Goal: Complete application form

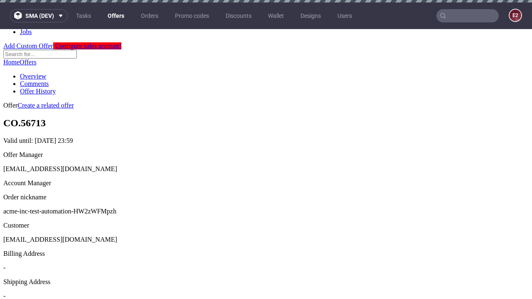
scroll to position [2, 0]
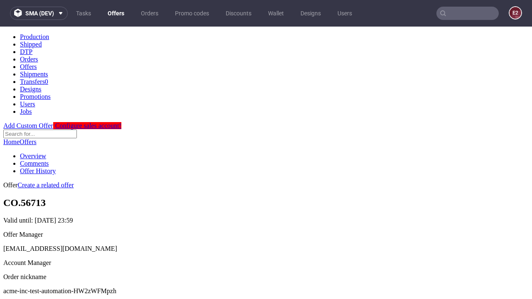
scroll to position [284, 0]
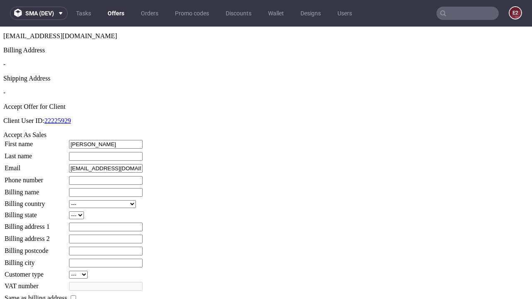
type input "[PERSON_NAME]"
type input "Zboncak"
type input "1509813888"
type input "Juana33"
select select "13"
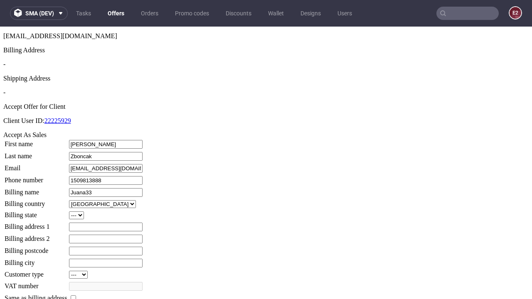
type input "Juana33"
type input "251 Hillside Avenue"
select select "132"
type input "251 Hillside Avenue"
type input "MX51 9NQ"
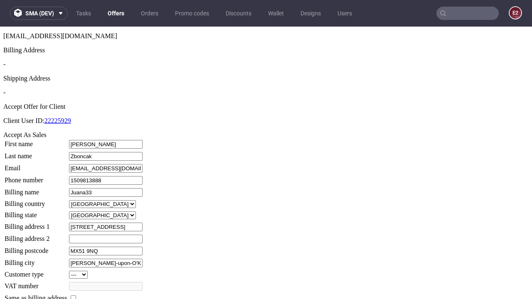
type input "O'Reilly-upon-O'Kon"
click at [76, 296] on input "checkbox" at bounding box center [73, 298] width 5 height 5
checkbox input "true"
type input "Juana33"
select select "13"
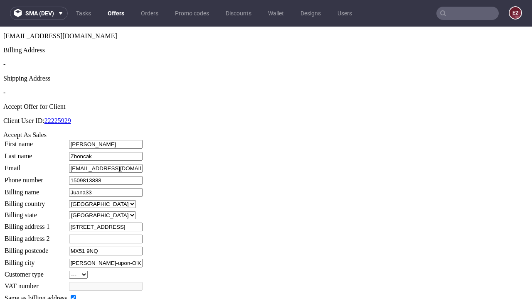
type input "251 Hillside Avenue"
type input "MX51 9NQ"
type input "O'Reilly-upon-O'Kon"
